Goal: Information Seeking & Learning: Find specific fact

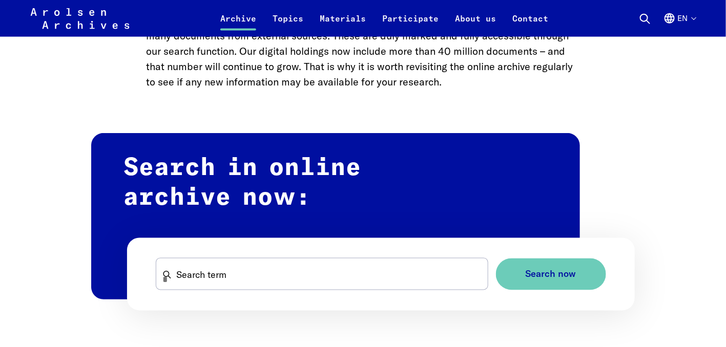
scroll to position [535, 0]
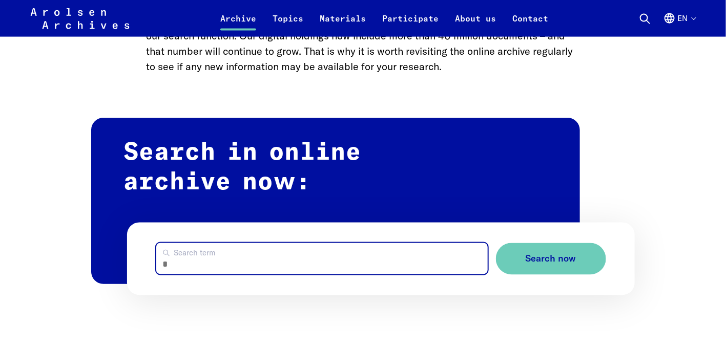
click at [256, 273] on input "Search term" at bounding box center [322, 258] width 332 height 31
type input "*******"
click at [496, 243] on button "Search now" at bounding box center [551, 259] width 110 height 32
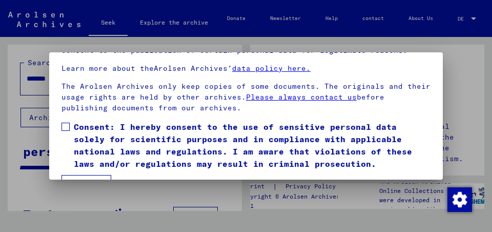
scroll to position [74, 0]
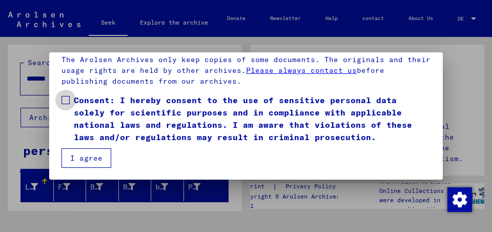
click at [74, 105] on span "Consent: I hereby consent to the use of sensitive personal data solely for scie…" at bounding box center [252, 118] width 357 height 49
click at [74, 147] on mat-checkbox "Consent: I hereby consent to the use of sensitive personal data solely for scie…" at bounding box center [246, 121] width 369 height 54
click at [77, 159] on font "I agree" at bounding box center [86, 157] width 32 height 9
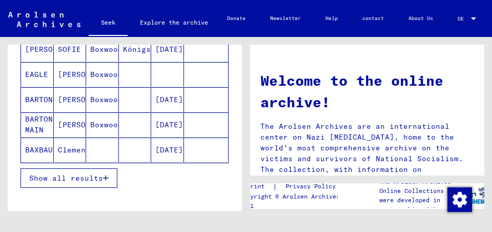
scroll to position [156, 0]
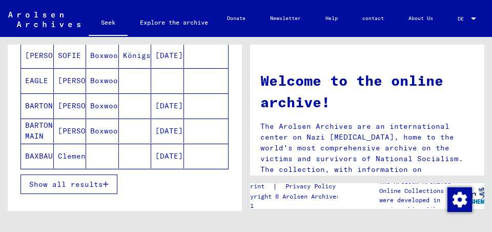
click at [72, 194] on button "Show all results" at bounding box center [69, 183] width 97 height 19
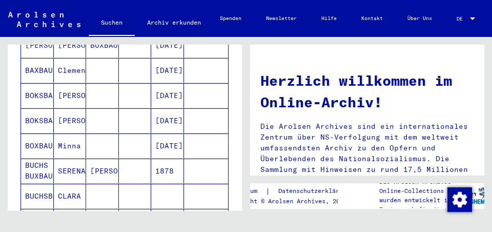
scroll to position [0, 0]
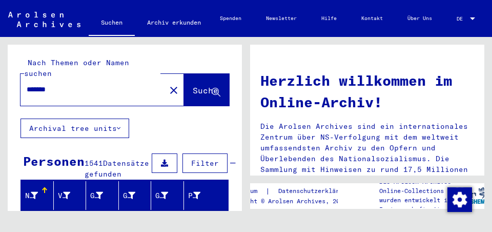
click at [27, 95] on input "*******" at bounding box center [90, 89] width 127 height 11
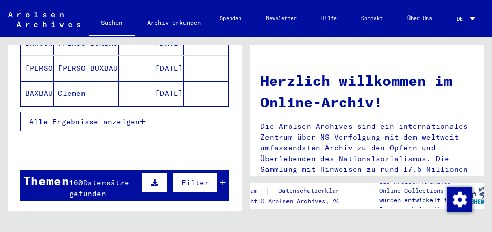
scroll to position [224, 0]
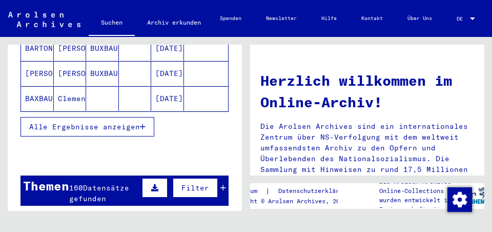
click at [99, 131] on span "Alle Ergebnisse anzeigen" at bounding box center [84, 126] width 111 height 9
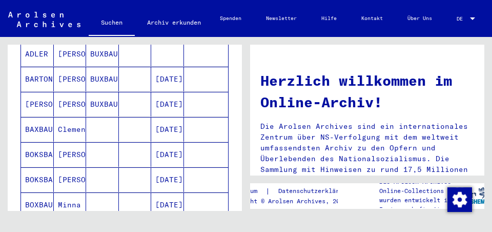
scroll to position [0, 0]
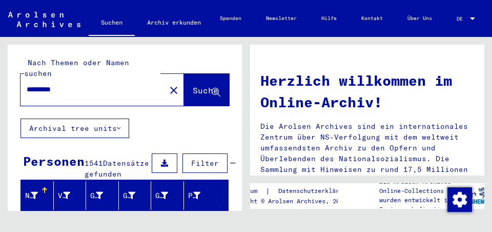
click at [87, 101] on div "*********" at bounding box center [87, 89] width 133 height 23
click at [82, 95] on input "*********" at bounding box center [90, 89] width 127 height 11
type input "**********"
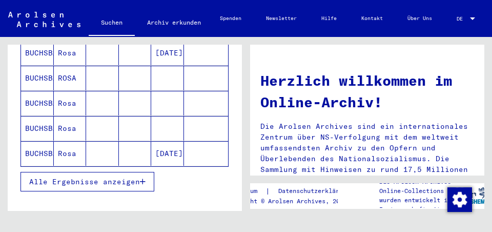
scroll to position [177, 0]
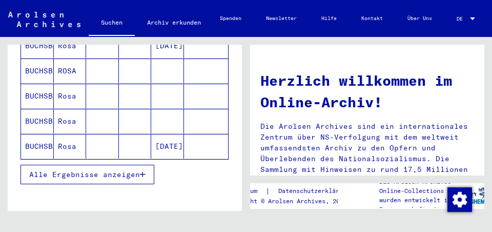
click at [152, 58] on mat-cell "[DATE]" at bounding box center [167, 45] width 33 height 25
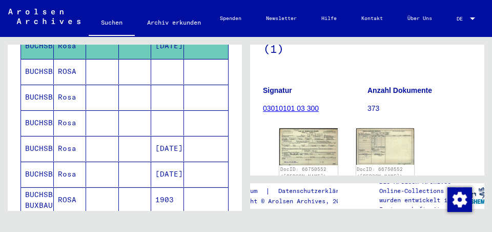
scroll to position [210, 0]
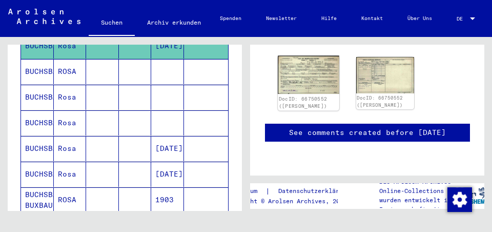
click at [315, 94] on img at bounding box center [308, 75] width 61 height 38
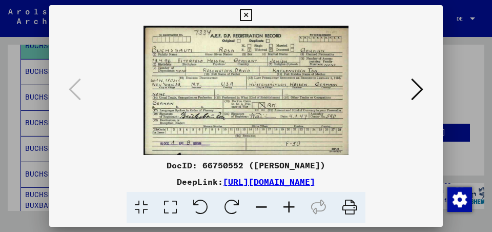
click at [303, 223] on icon at bounding box center [289, 207] width 28 height 31
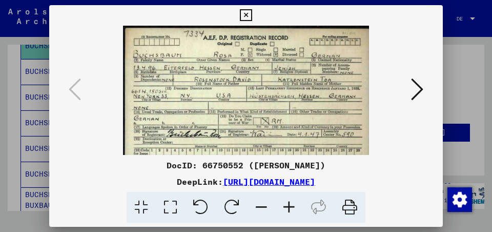
click at [303, 223] on icon at bounding box center [289, 207] width 28 height 31
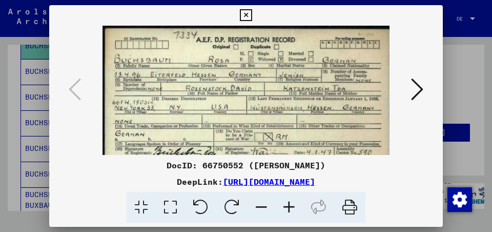
click at [303, 223] on icon at bounding box center [289, 207] width 28 height 31
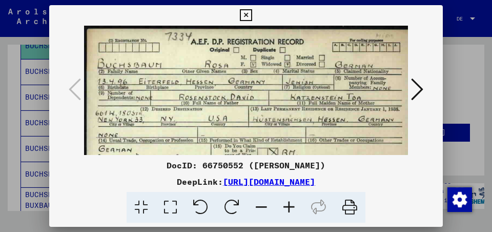
click at [303, 223] on icon at bounding box center [289, 207] width 28 height 31
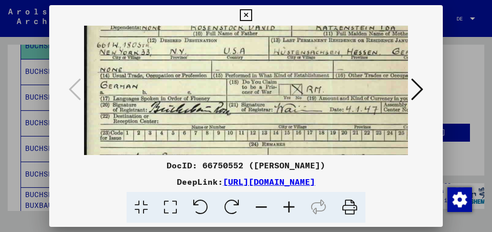
scroll to position [79, 1]
drag, startPoint x: 276, startPoint y: 130, endPoint x: 300, endPoint y: 51, distance: 82.2
click at [300, 51] on img at bounding box center [268, 63] width 368 height 232
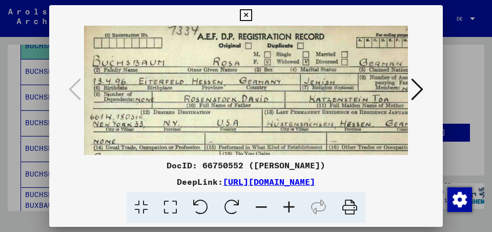
scroll to position [0, 8]
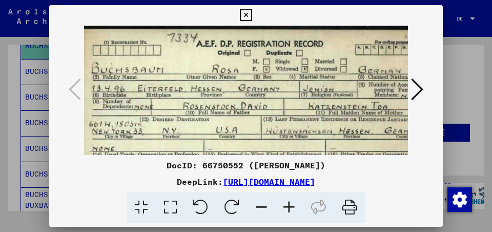
drag, startPoint x: 289, startPoint y: 66, endPoint x: 281, endPoint y: 145, distance: 79.3
click at [281, 145] on img at bounding box center [260, 142] width 368 height 232
click at [243, 12] on icon at bounding box center [246, 15] width 12 height 12
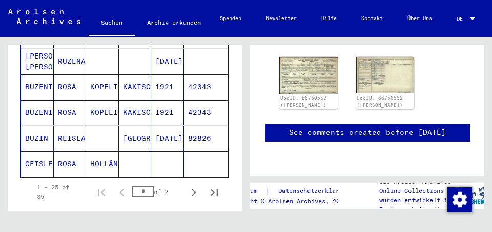
scroll to position [656, 0]
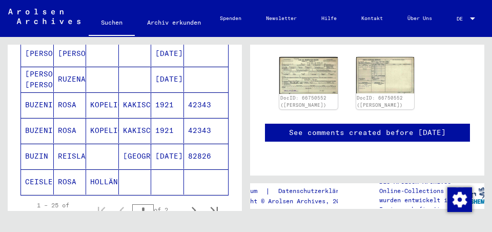
click at [69, 40] on mat-cell "ROSA" at bounding box center [70, 27] width 33 height 25
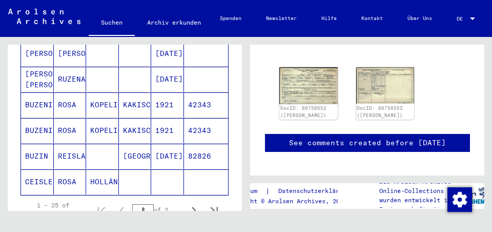
click at [68, 40] on mat-cell "ROSA" at bounding box center [70, 27] width 33 height 25
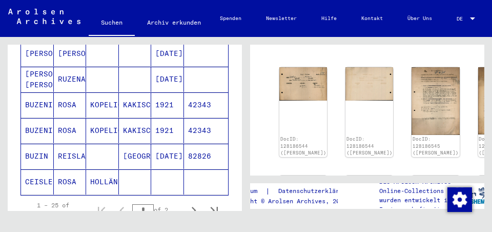
click at [68, 40] on mat-cell "ROSA" at bounding box center [70, 27] width 33 height 25
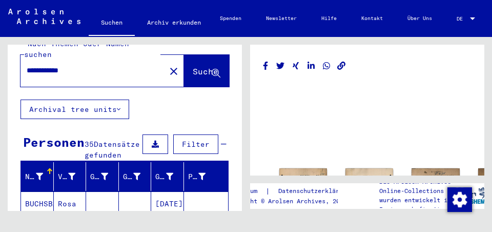
scroll to position [47, 0]
